Goal: Task Accomplishment & Management: Manage account settings

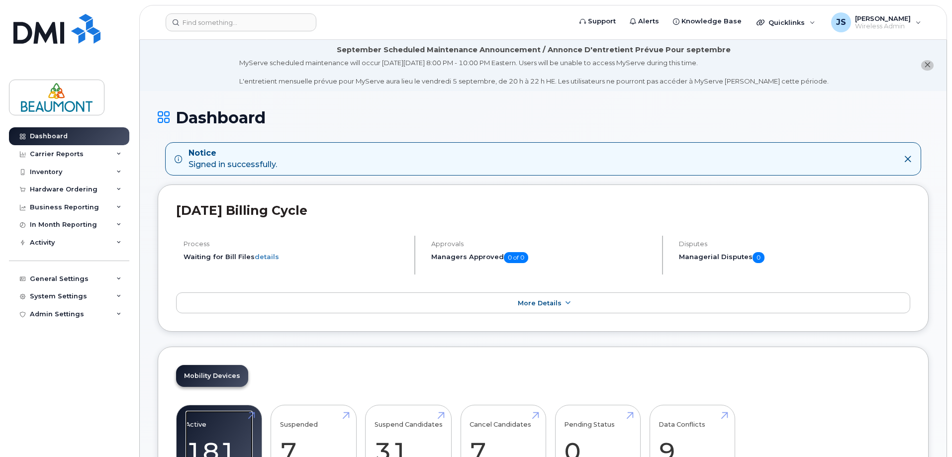
click at [215, 428] on link "Active 181" at bounding box center [218, 444] width 67 height 66
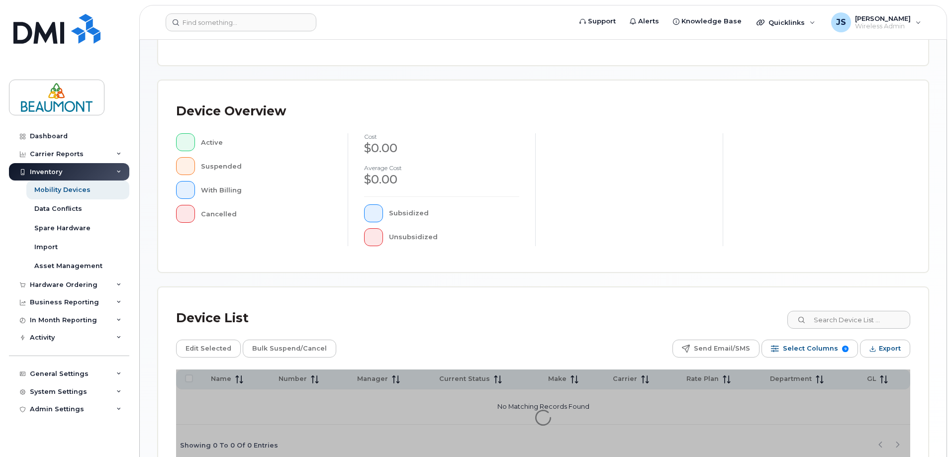
scroll to position [168, 0]
click at [844, 320] on input at bounding box center [848, 319] width 124 height 18
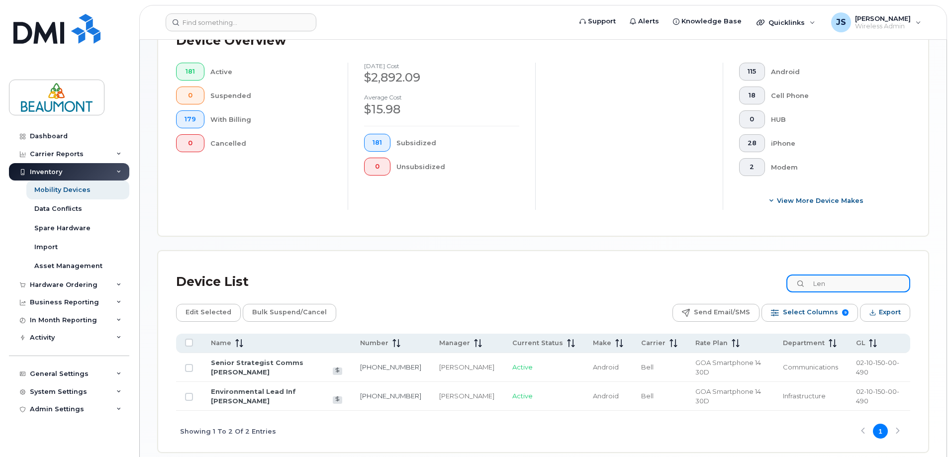
scroll to position [301, 0]
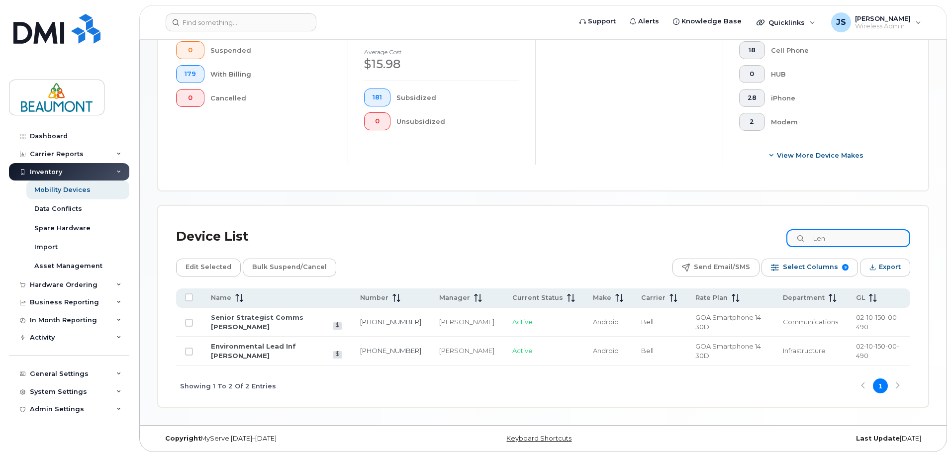
type input "Len"
drag, startPoint x: 416, startPoint y: 352, endPoint x: 366, endPoint y: 346, distance: 50.6
click at [366, 346] on td "780-245-0514" at bounding box center [390, 351] width 79 height 29
copy link "780-245-0514"
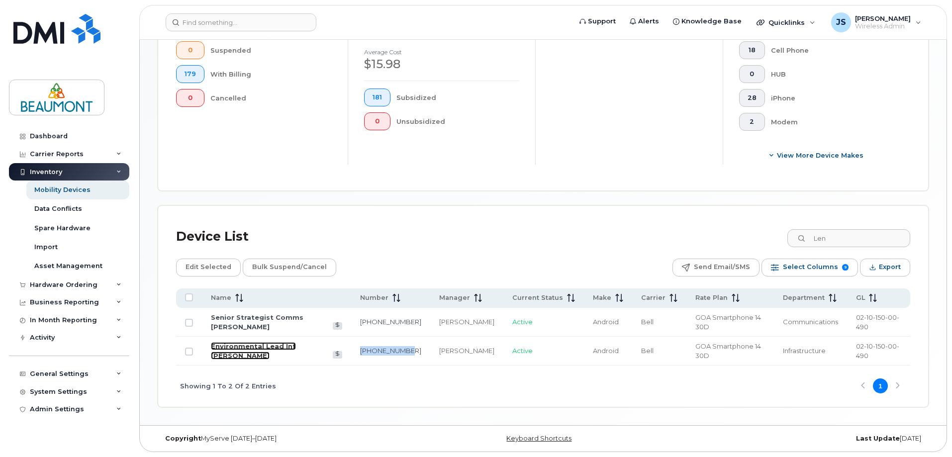
click at [257, 352] on link "Environmental Lead Inf Lenore Turner" at bounding box center [253, 350] width 85 height 17
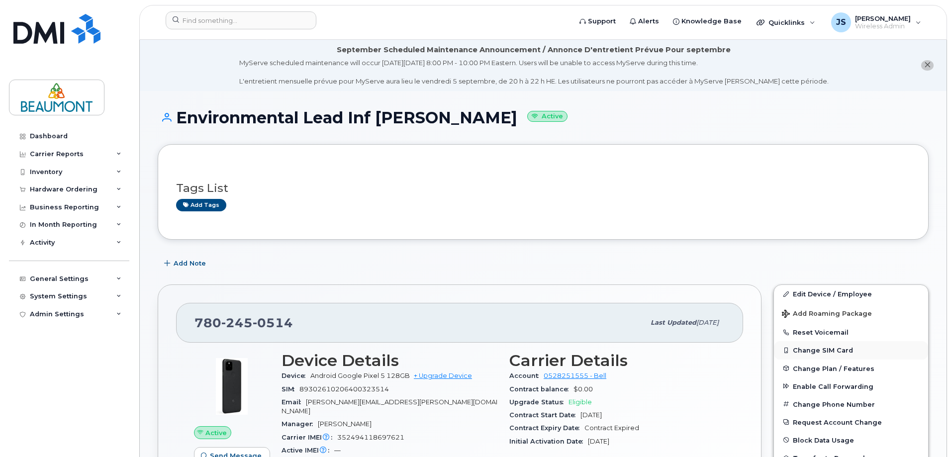
click at [831, 342] on button "Change SIM Card" at bounding box center [851, 350] width 154 height 18
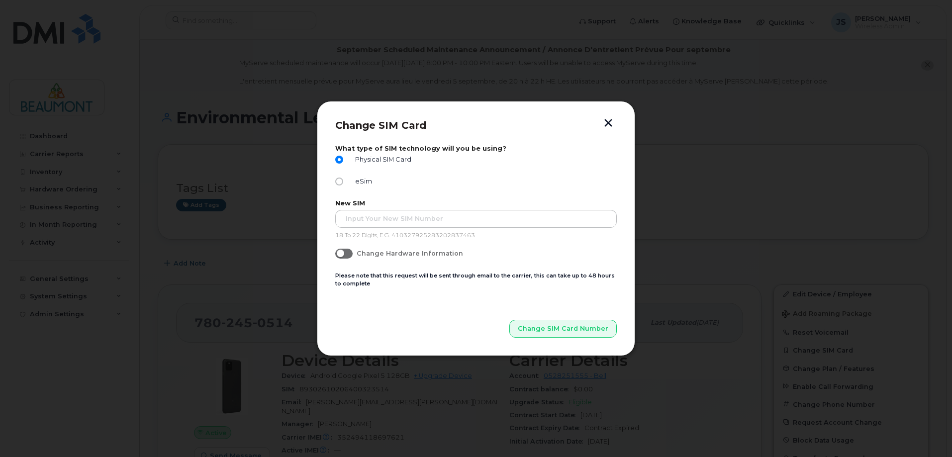
click at [606, 122] on button "button" at bounding box center [608, 124] width 15 height 10
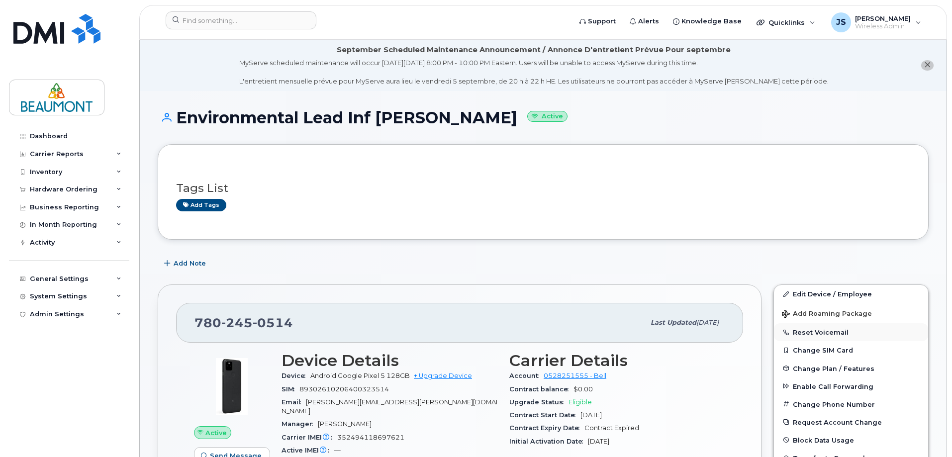
click at [835, 333] on button "Reset Voicemail" at bounding box center [851, 332] width 154 height 18
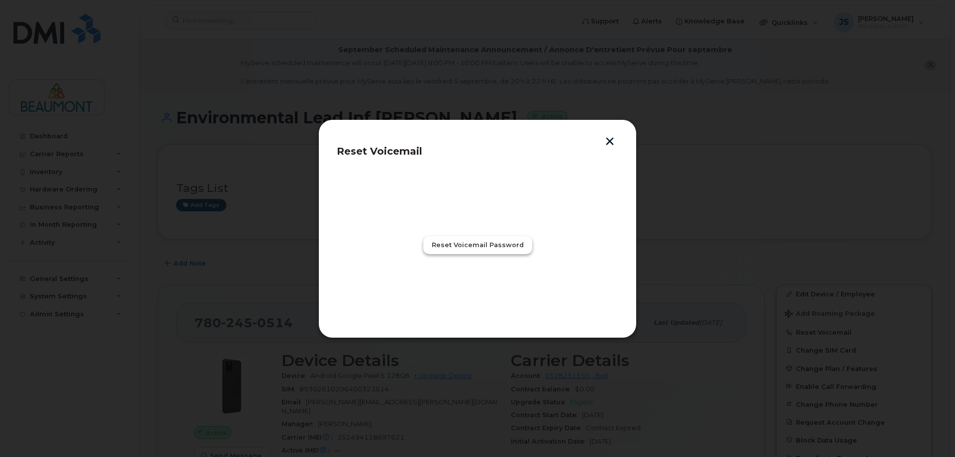
click at [467, 242] on span "Reset Voicemail Password" at bounding box center [478, 244] width 92 height 9
click at [609, 141] on button "button" at bounding box center [609, 142] width 15 height 10
